Goal: Obtain resource: Download file/media

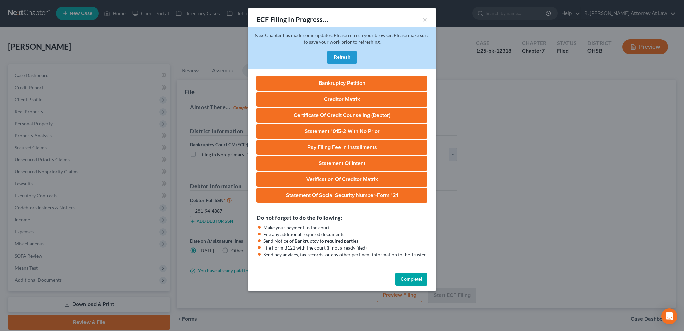
select select "0"
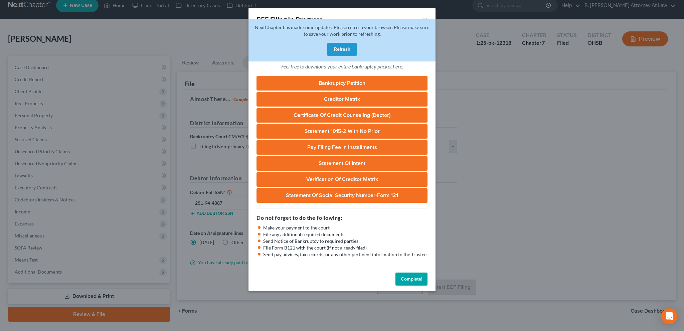
click at [417, 280] on button "Complete!" at bounding box center [411, 278] width 32 height 13
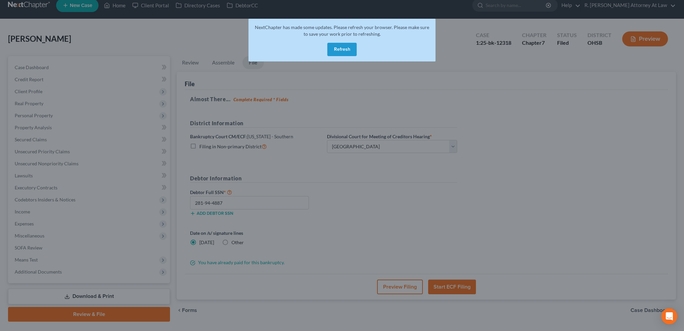
click at [417, 280] on div "ECF Filing In Progress... × Hooray! Your case was successfully filed with the b…" at bounding box center [342, 165] width 684 height 331
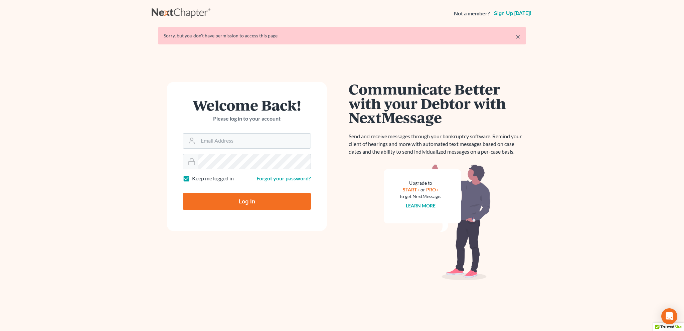
type input "[EMAIL_ADDRESS][DOMAIN_NAME]"
click at [244, 203] on input "Log In" at bounding box center [247, 201] width 128 height 17
type input "Thinking..."
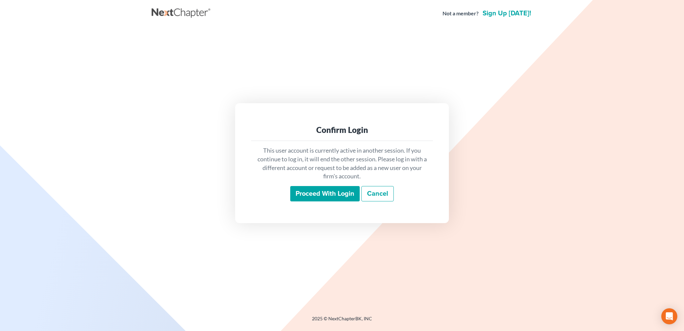
click at [322, 192] on input "Proceed with login" at bounding box center [324, 193] width 69 height 15
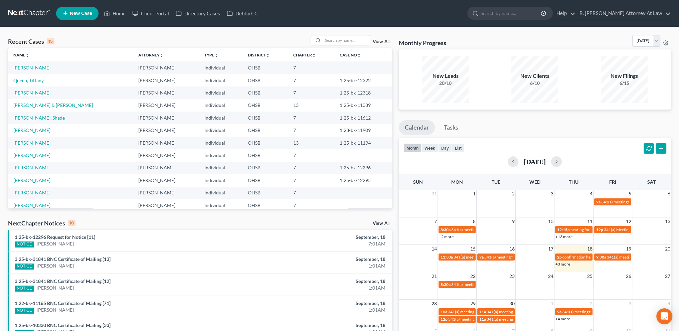
click at [43, 92] on link "[PERSON_NAME]" at bounding box center [31, 93] width 37 height 6
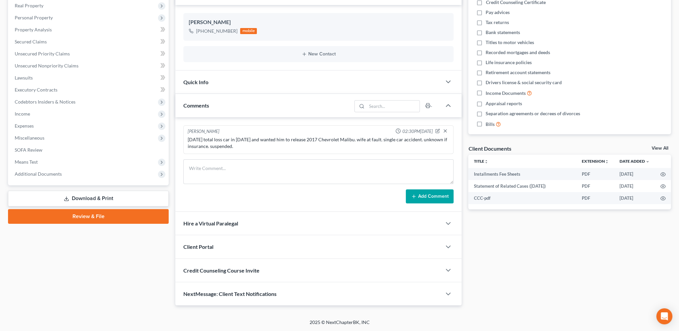
scroll to position [104, 0]
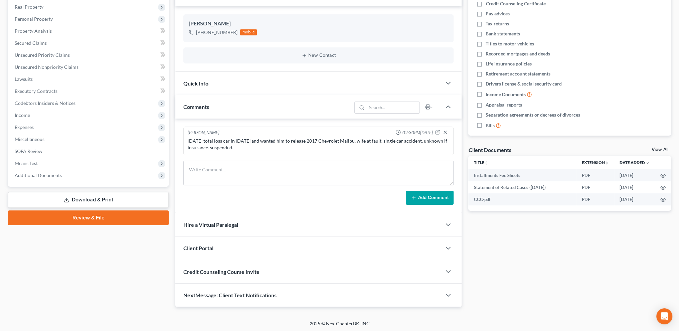
click at [111, 199] on link "Download & Print" at bounding box center [88, 200] width 161 height 16
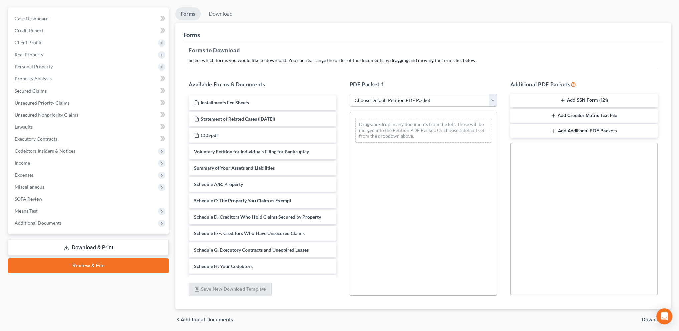
scroll to position [58, 0]
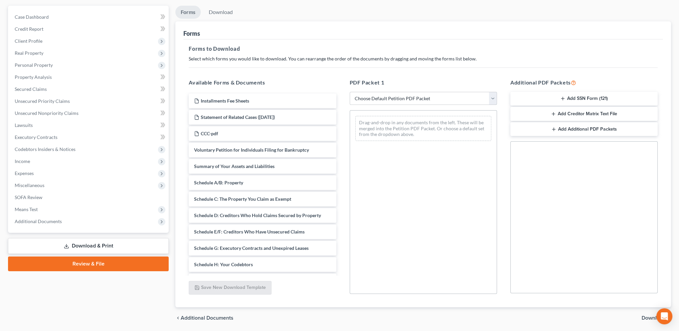
click at [387, 101] on select "Choose Default Petition PDF Packet Complete Bankruptcy Petition (all forms and …" at bounding box center [422, 98] width 147 height 13
click at [330, 65] on div "Forms to Download Select which forms you would like to download. You can rearra…" at bounding box center [422, 173] width 479 height 268
click at [49, 219] on span "Additional Documents" at bounding box center [38, 221] width 47 height 6
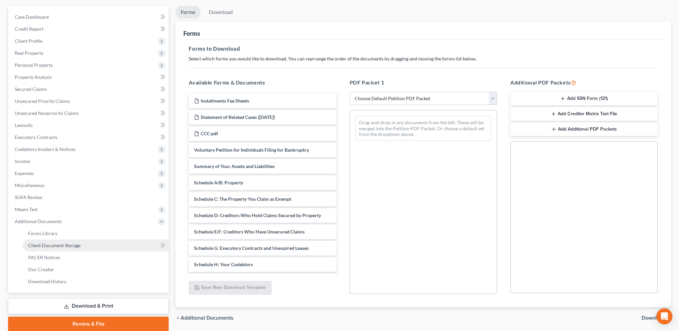
click at [73, 245] on span "Client Document Storage" at bounding box center [54, 245] width 52 height 6
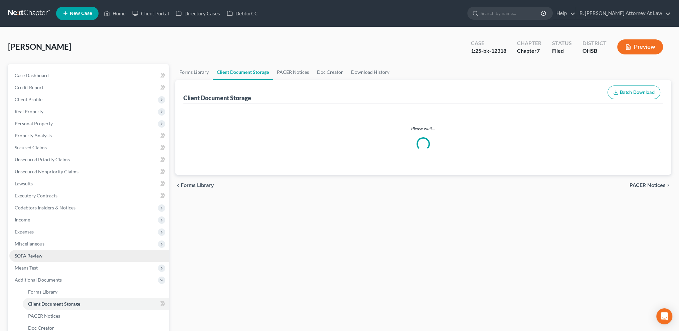
select select "7"
select select "52"
select select "37"
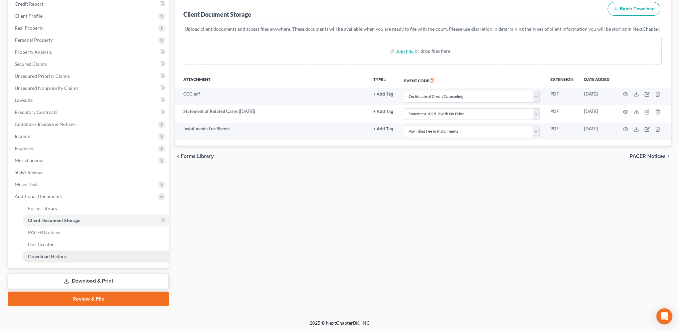
click at [60, 256] on span "Download History" at bounding box center [47, 256] width 38 height 6
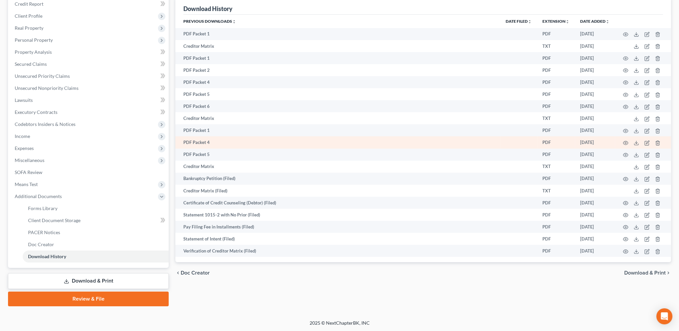
scroll to position [75, 0]
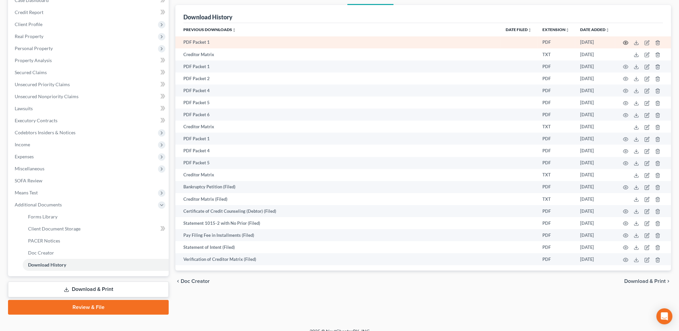
click at [626, 42] on icon "button" at bounding box center [624, 42] width 5 height 5
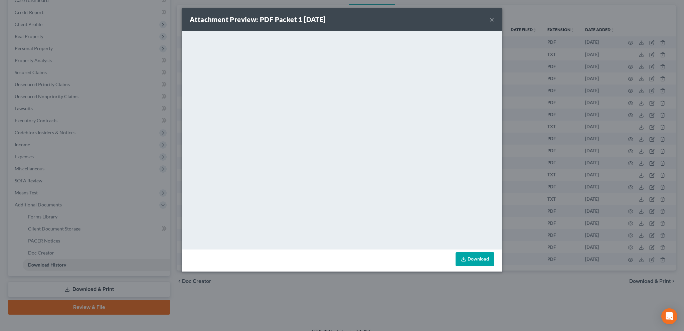
click at [487, 18] on div "Attachment Preview: PDF Packet 1 [DATE] ×" at bounding box center [342, 19] width 320 height 23
click at [490, 20] on button "×" at bounding box center [491, 19] width 5 height 8
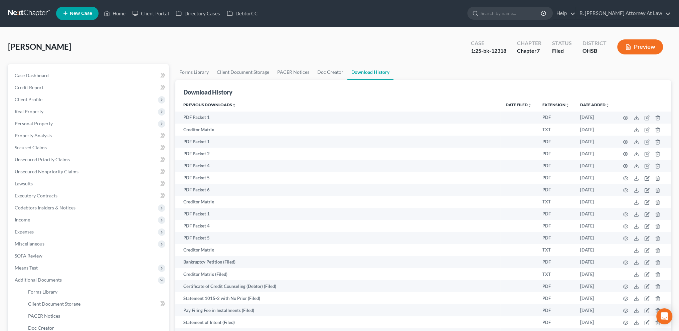
scroll to position [0, 0]
click at [119, 15] on link "Home" at bounding box center [114, 13] width 28 height 12
